Goal: Transaction & Acquisition: Purchase product/service

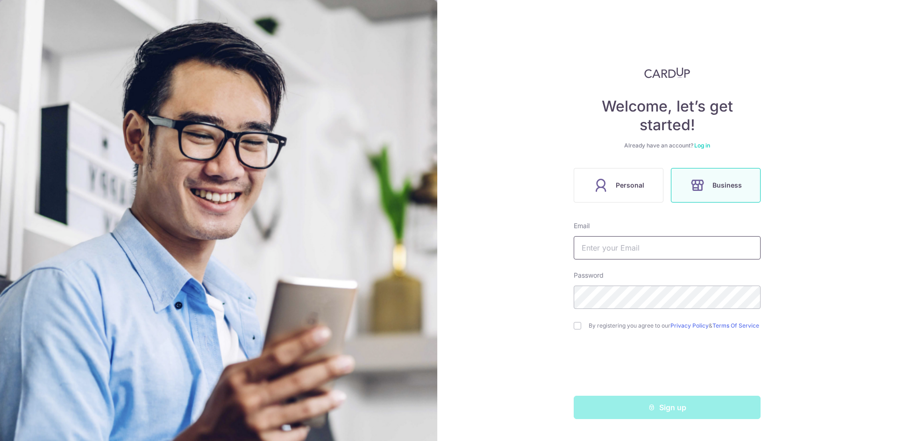
click at [633, 246] on input "text" at bounding box center [666, 247] width 187 height 23
type input "[DOMAIN_NAME][EMAIL_ADDRESS][DOMAIN_NAME]"
click at [579, 332] on div "By registering you agree to our Privacy Policy & Terms Of Service" at bounding box center [666, 325] width 187 height 11
click at [579, 330] on input "checkbox" at bounding box center [576, 325] width 7 height 7
checkbox input "true"
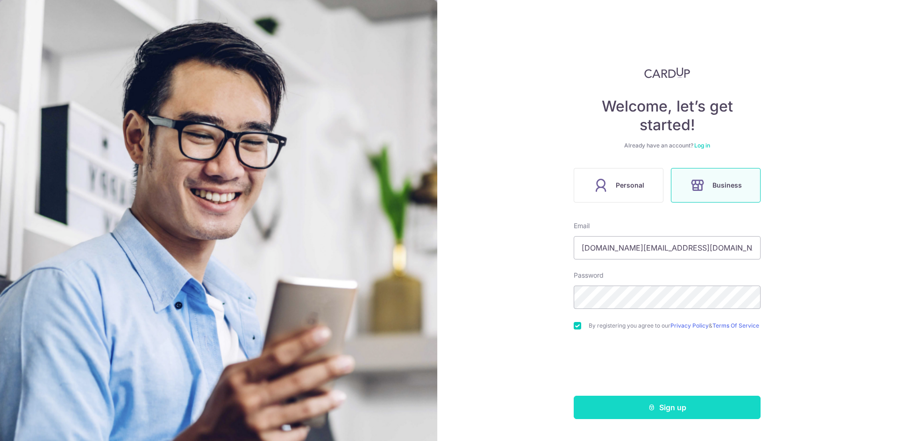
click at [660, 417] on button "Sign up" at bounding box center [666, 407] width 187 height 23
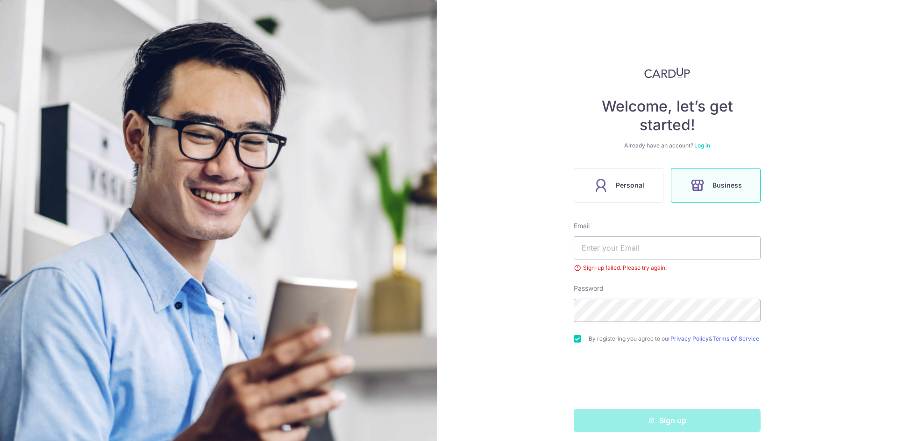
scroll to position [10, 0]
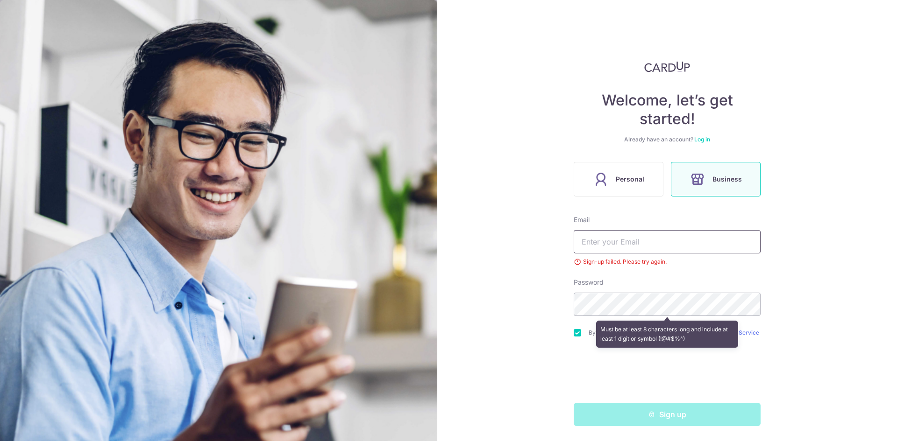
click at [629, 239] on input "text" at bounding box center [666, 241] width 187 height 23
type input "[DOMAIN_NAME][EMAIL_ADDRESS][DOMAIN_NAME]"
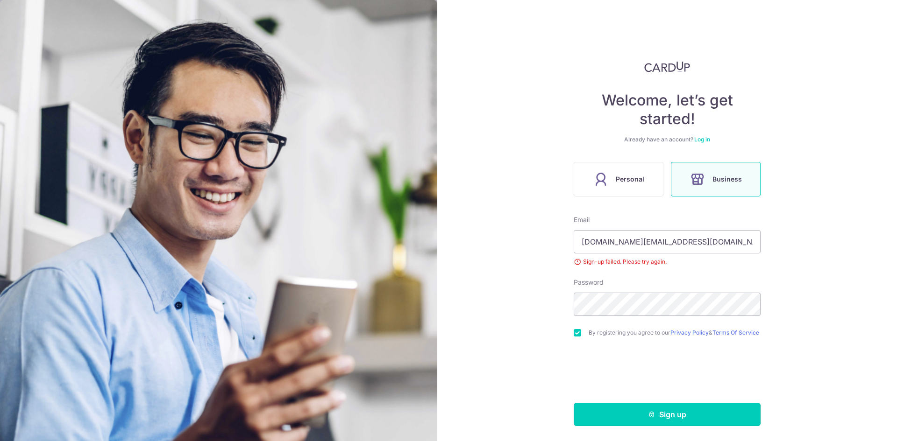
click at [668, 415] on button "Sign up" at bounding box center [666, 414] width 187 height 23
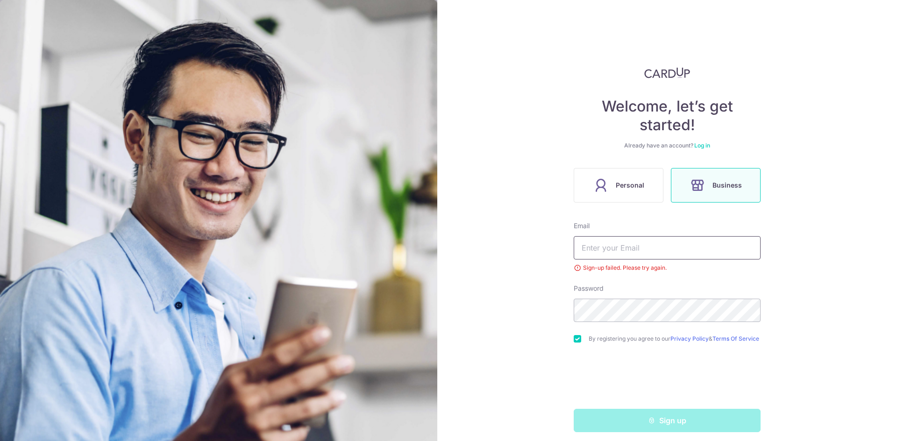
scroll to position [10, 0]
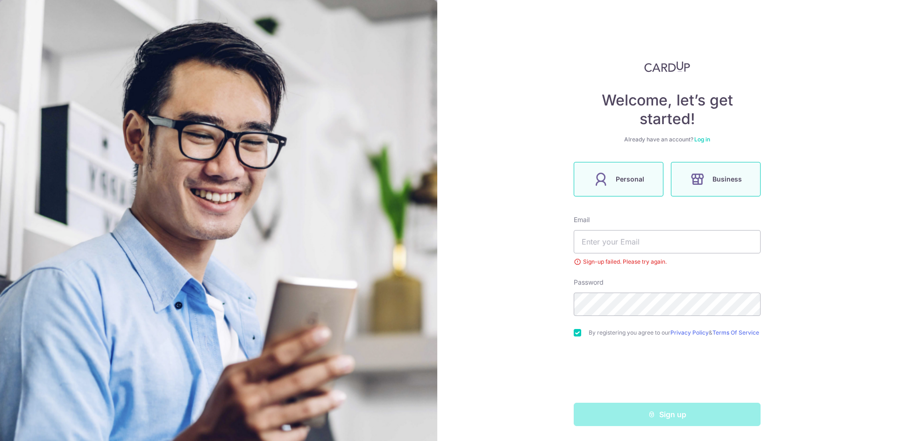
click at [636, 177] on span "Personal" at bounding box center [629, 179] width 28 height 11
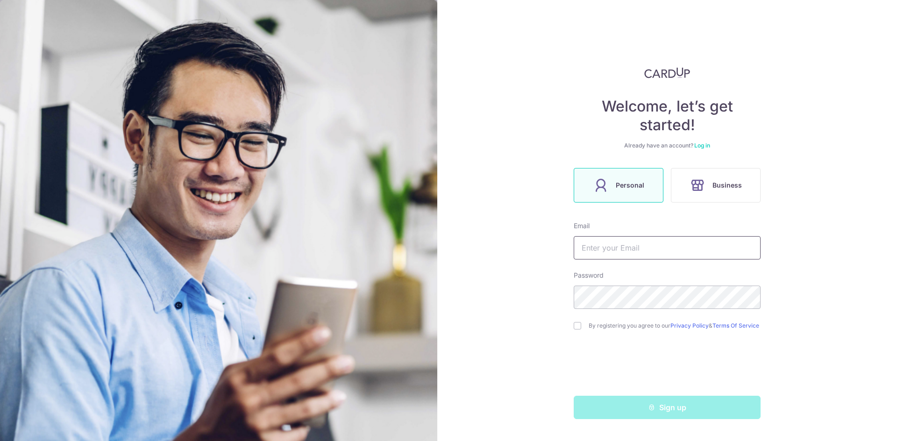
click at [606, 247] on input "text" at bounding box center [666, 247] width 187 height 23
type input "adrianpoh.hk@gmail.com"
click at [577, 330] on input "checkbox" at bounding box center [576, 325] width 7 height 7
checkbox input "true"
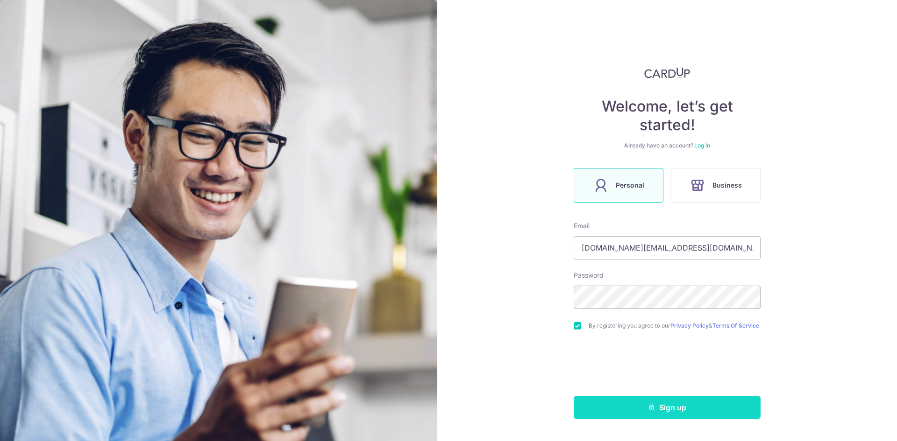
click at [684, 411] on button "Sign up" at bounding box center [666, 407] width 187 height 23
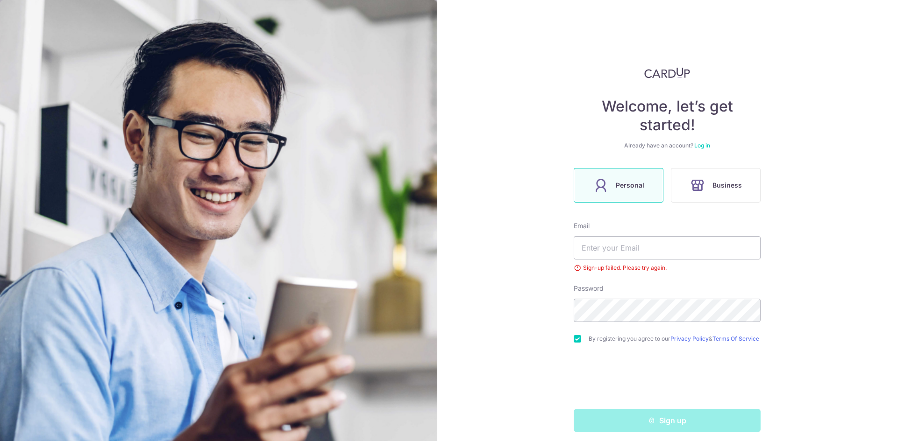
scroll to position [10, 0]
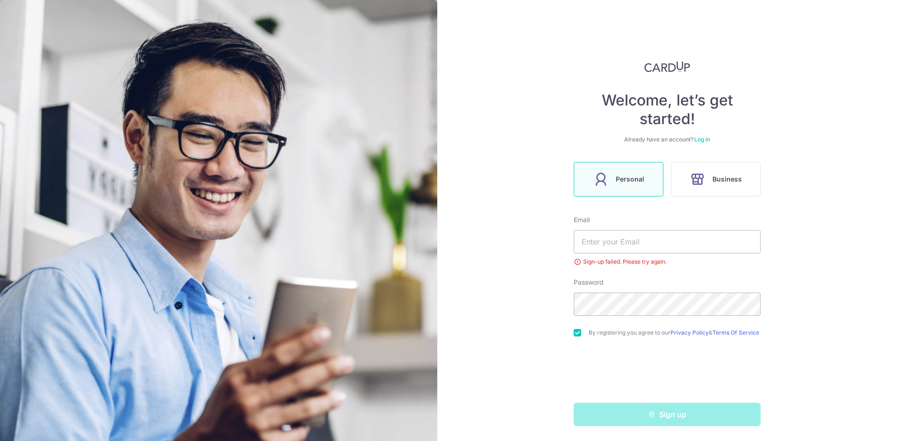
click at [702, 136] on link "Log in" at bounding box center [702, 139] width 16 height 7
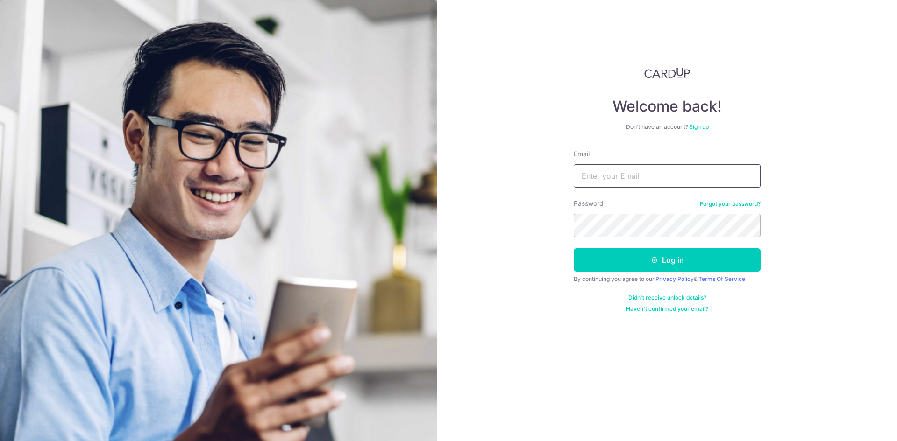
click at [622, 176] on input "Email" at bounding box center [666, 175] width 187 height 23
type input "adrianpoh.hk@gmail.com"
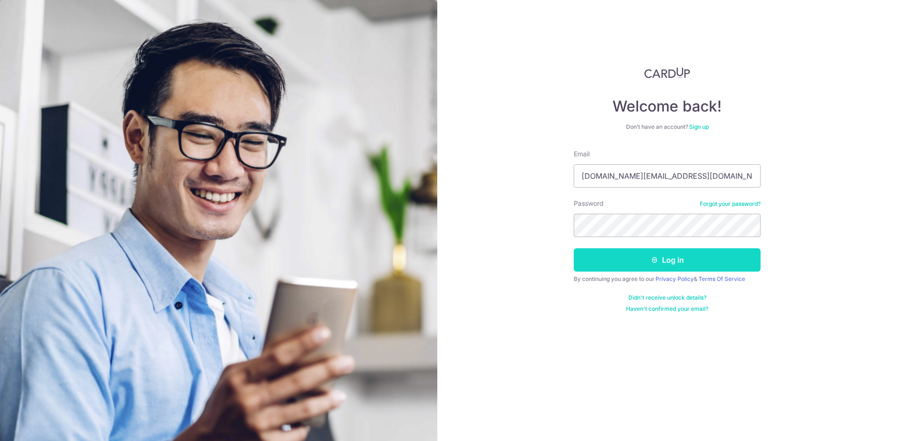
click at [663, 264] on button "Log in" at bounding box center [666, 259] width 187 height 23
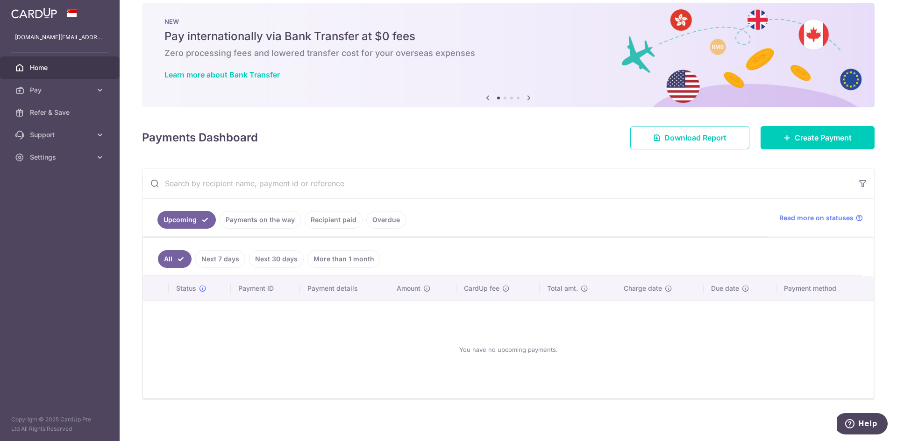
scroll to position [15, 0]
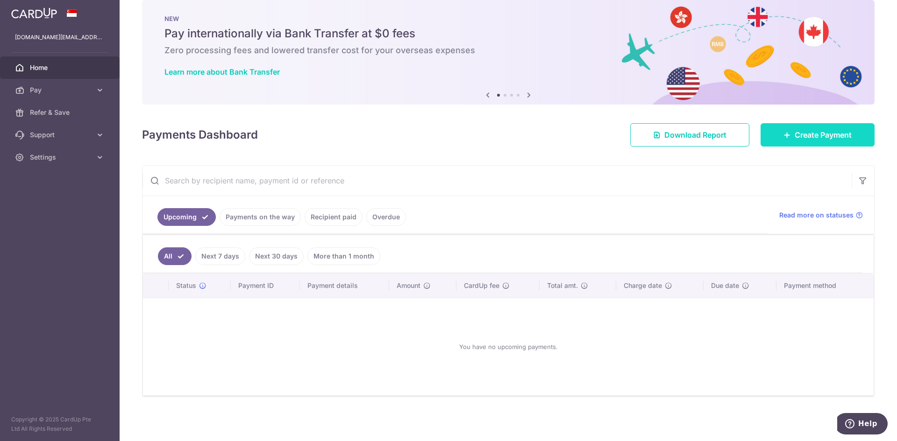
click at [821, 142] on link "Create Payment" at bounding box center [817, 134] width 114 height 23
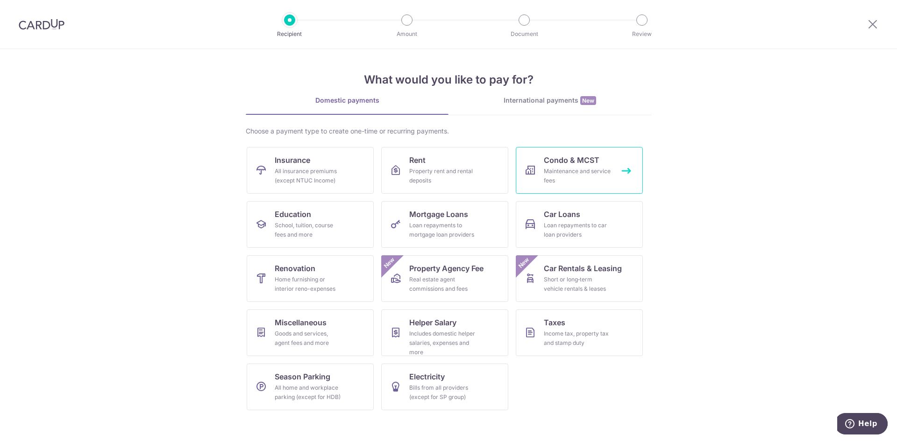
click at [581, 168] on div "Maintenance and service fees" at bounding box center [577, 176] width 67 height 19
